Goal: Transaction & Acquisition: Purchase product/service

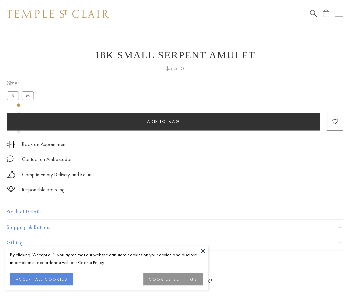
scroll to position [27, 0]
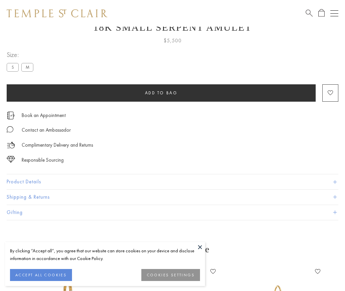
click at [161, 93] on span "Add to bag" at bounding box center [161, 93] width 33 height 6
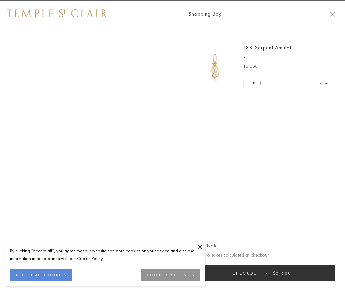
click at [335, 278] on button "Checkout $5,500" at bounding box center [261, 274] width 147 height 16
